Goal: Task Accomplishment & Management: Use online tool/utility

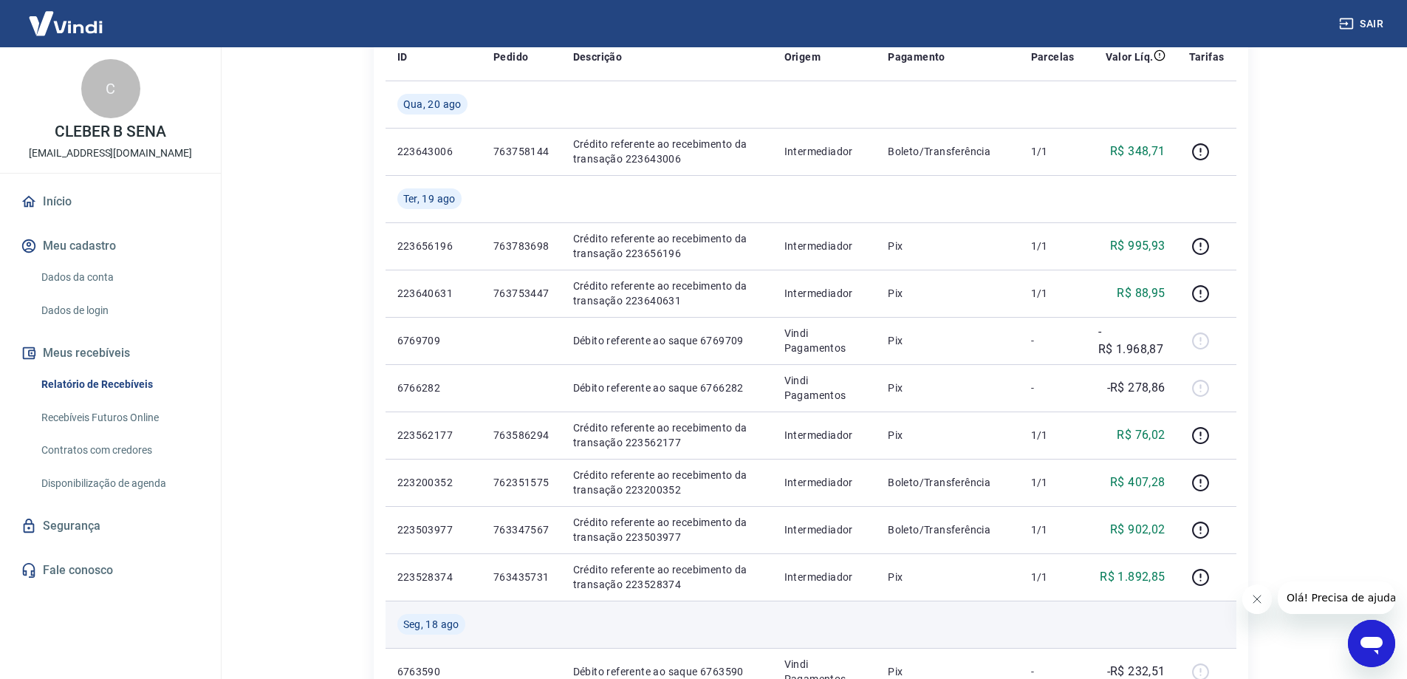
scroll to position [148, 0]
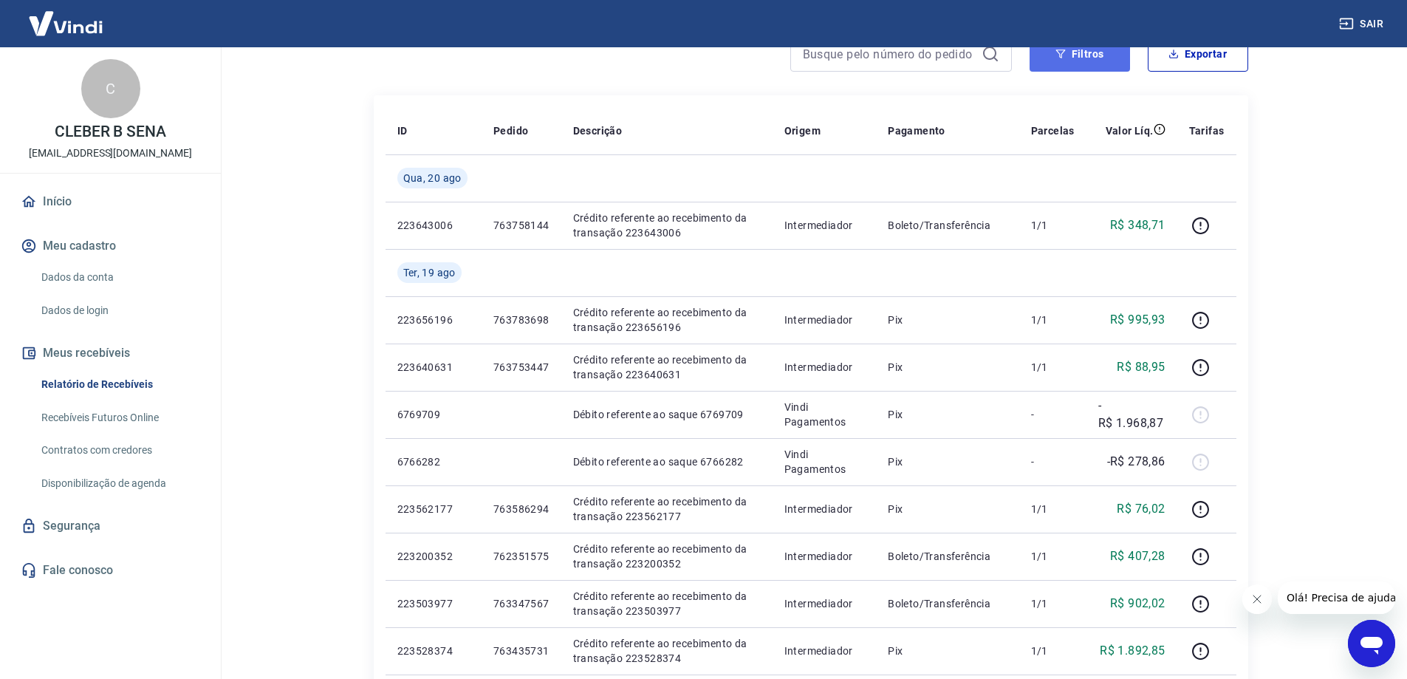
click at [1038, 58] on button "Filtros" at bounding box center [1079, 53] width 100 height 35
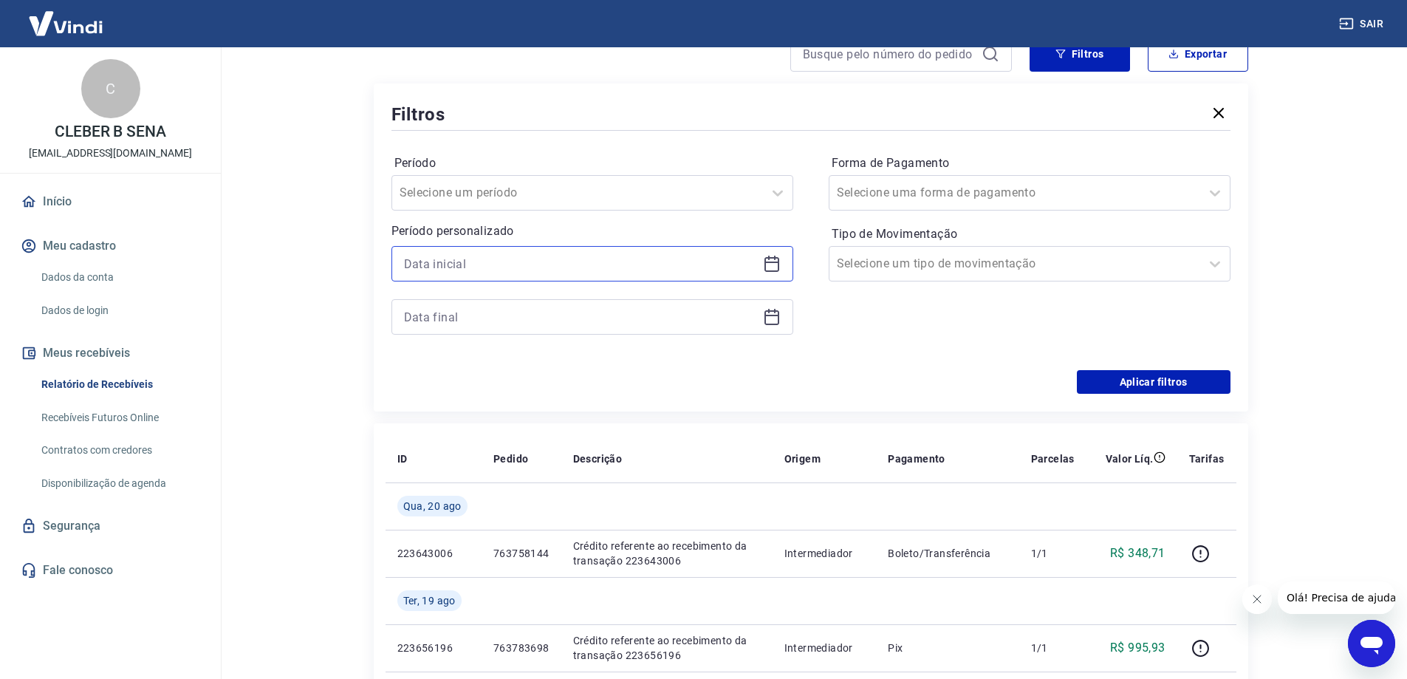
click at [464, 272] on input at bounding box center [580, 264] width 353 height 22
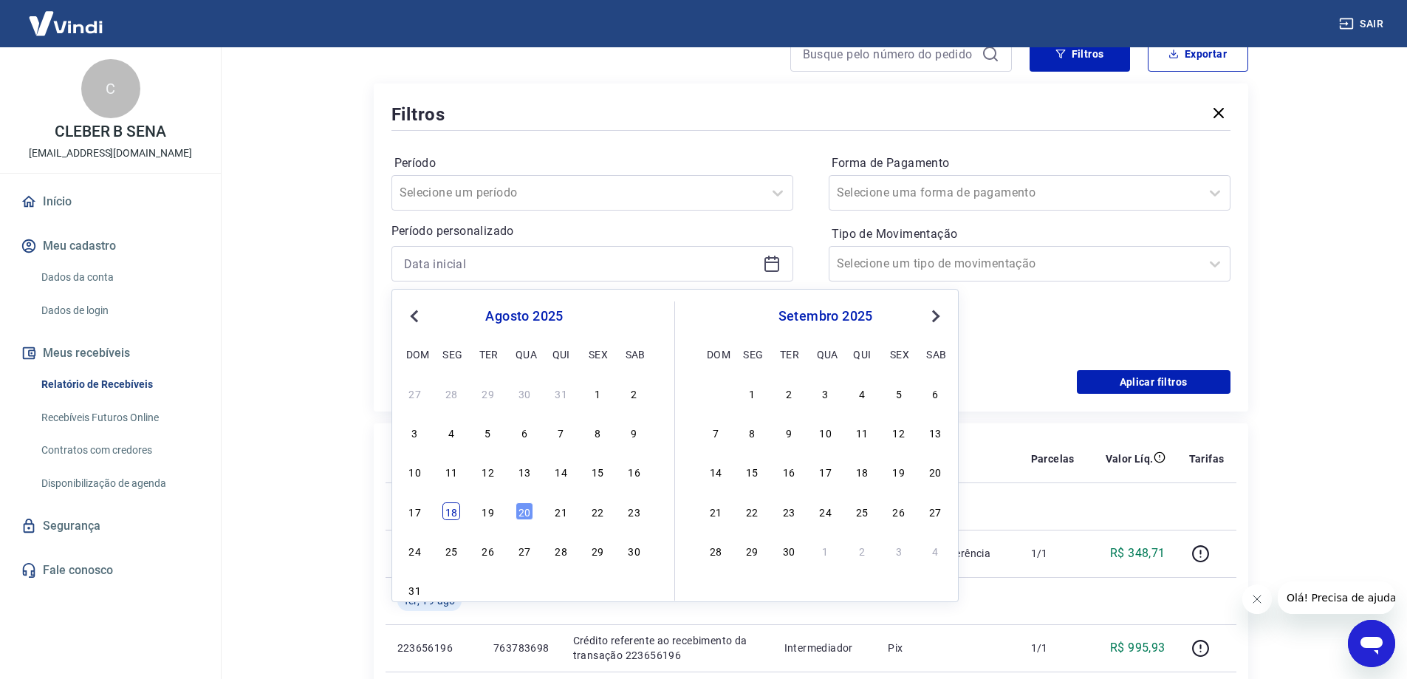
click at [458, 510] on div "18" at bounding box center [451, 511] width 18 height 18
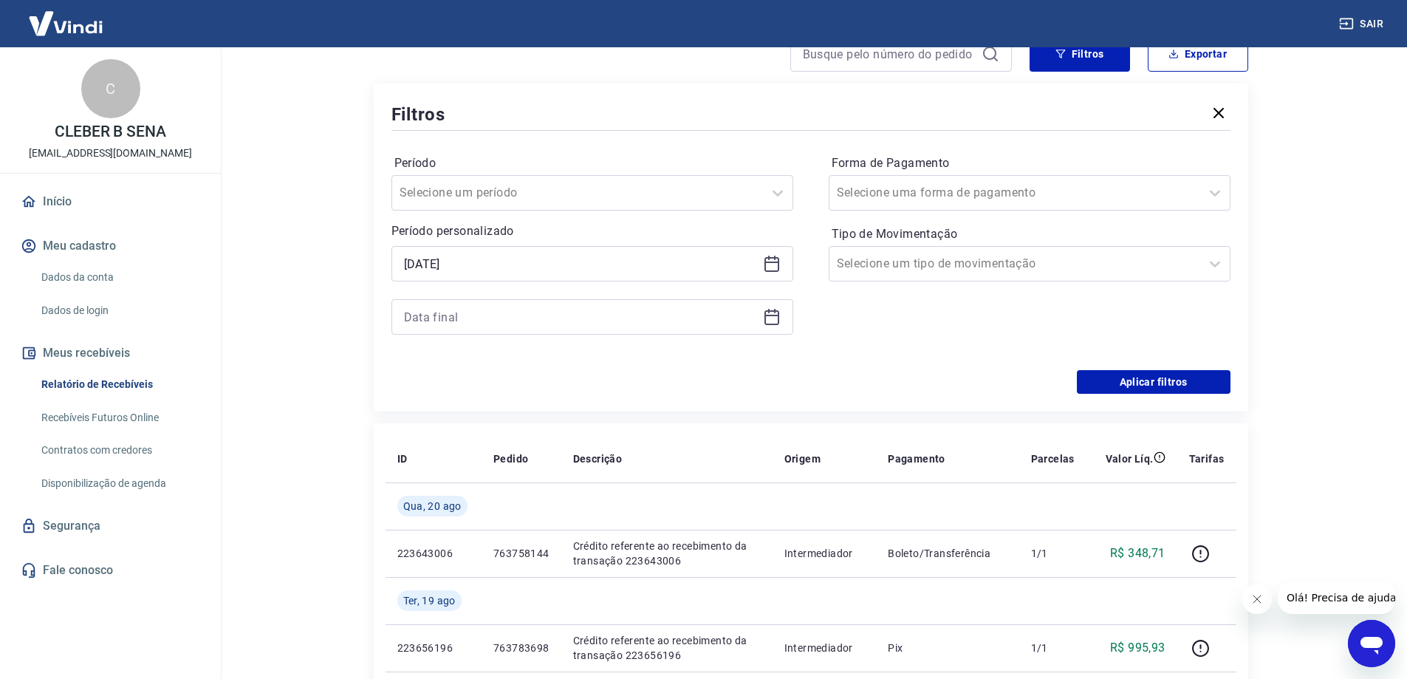
type input "[DATE]"
click at [517, 302] on div at bounding box center [592, 316] width 402 height 35
click at [512, 313] on input at bounding box center [580, 317] width 353 height 22
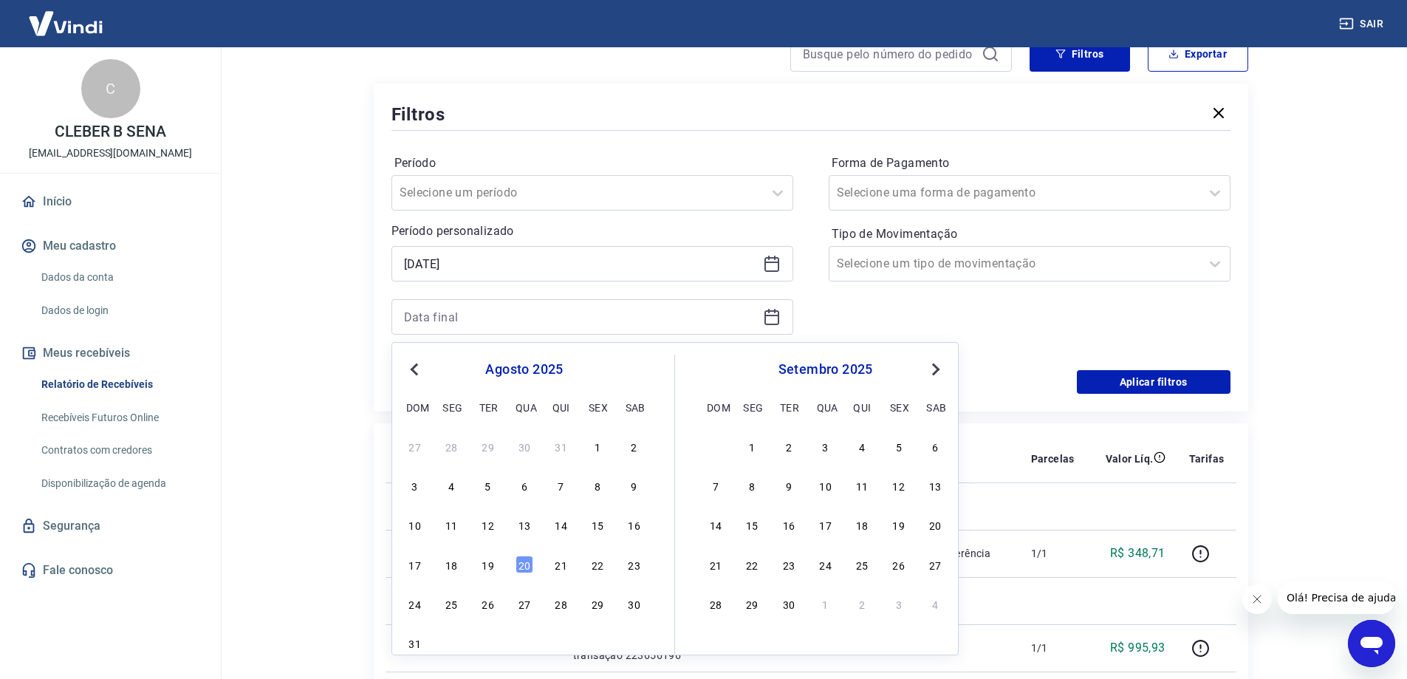
click at [498, 572] on div "17 18 19 20 21 22 23" at bounding box center [524, 563] width 241 height 21
click at [488, 569] on div "19" at bounding box center [488, 564] width 18 height 18
type input "[DATE]"
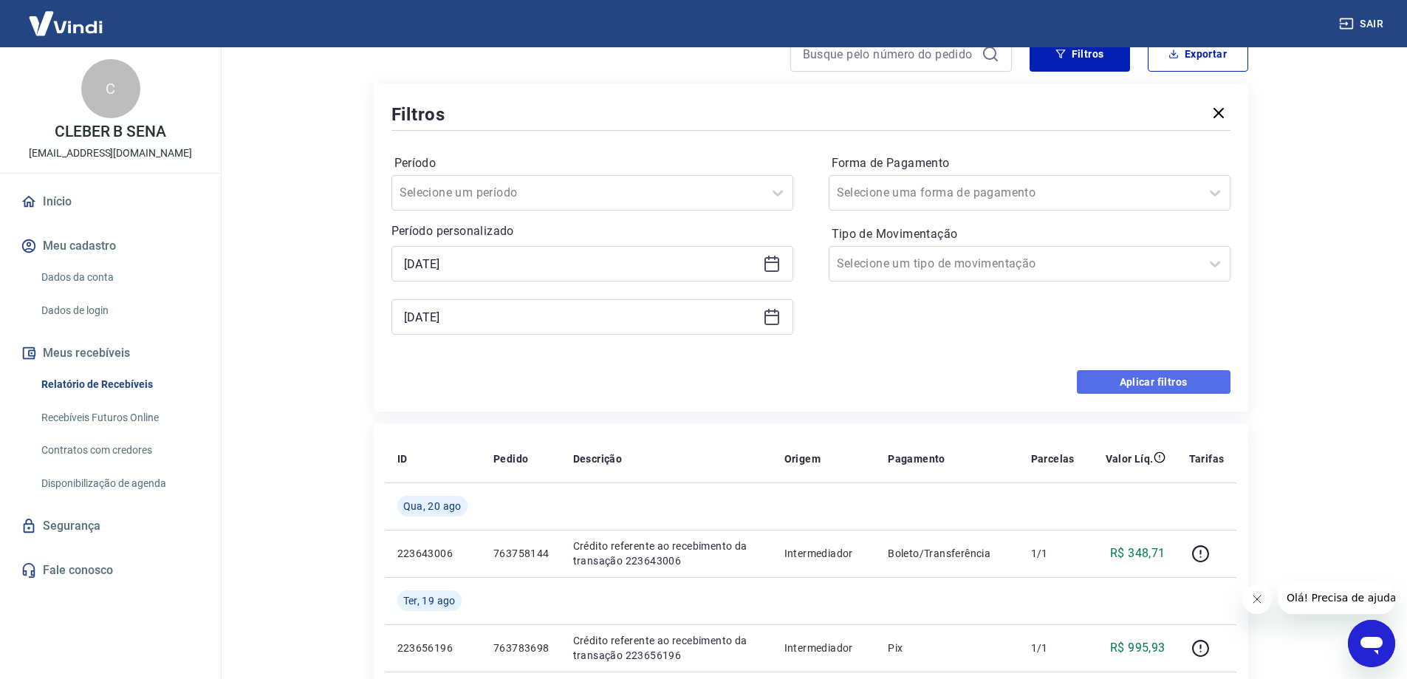
click at [1108, 388] on button "Aplicar filtros" at bounding box center [1154, 382] width 154 height 24
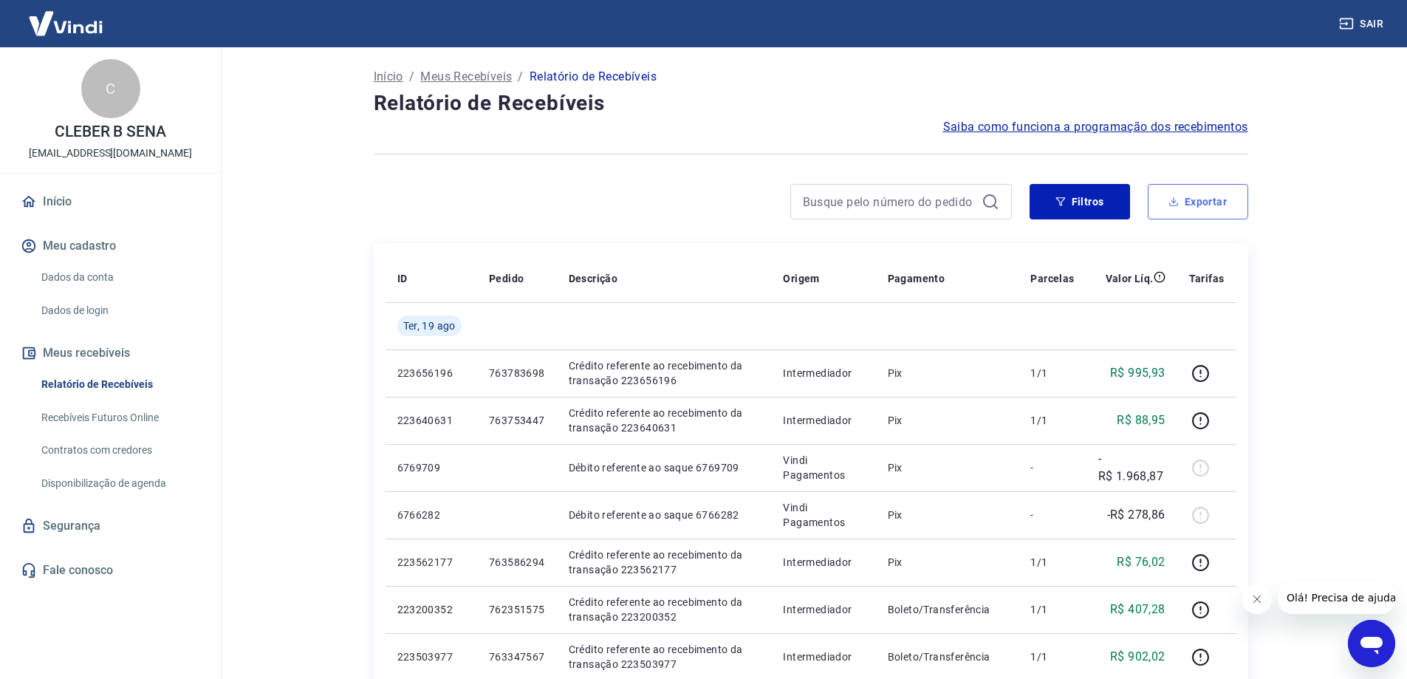
click at [1196, 216] on button "Exportar" at bounding box center [1198, 201] width 100 height 35
type input "[DATE]"
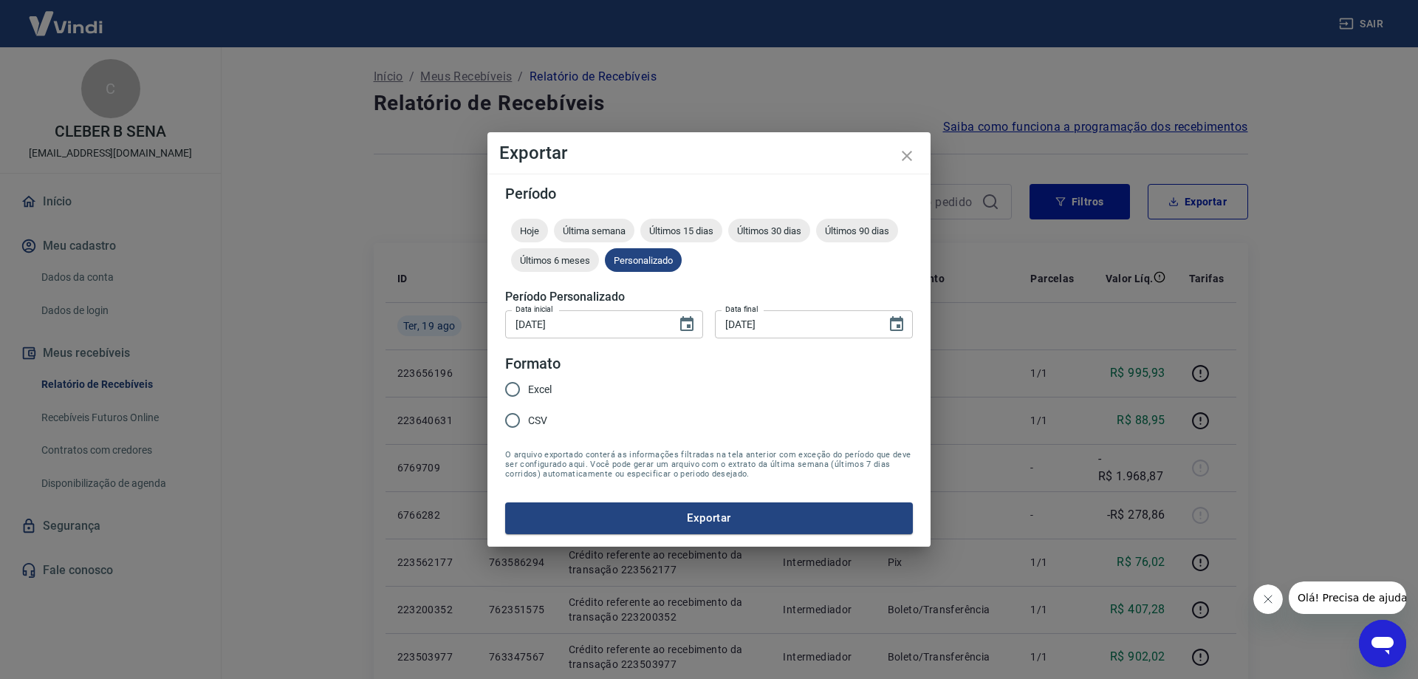
click at [544, 422] on span "CSV" at bounding box center [537, 421] width 19 height 16
click at [528, 422] on input "CSV" at bounding box center [512, 420] width 31 height 31
radio input "true"
click at [656, 524] on button "Exportar" at bounding box center [709, 517] width 408 height 31
